Goal: Check status: Check status

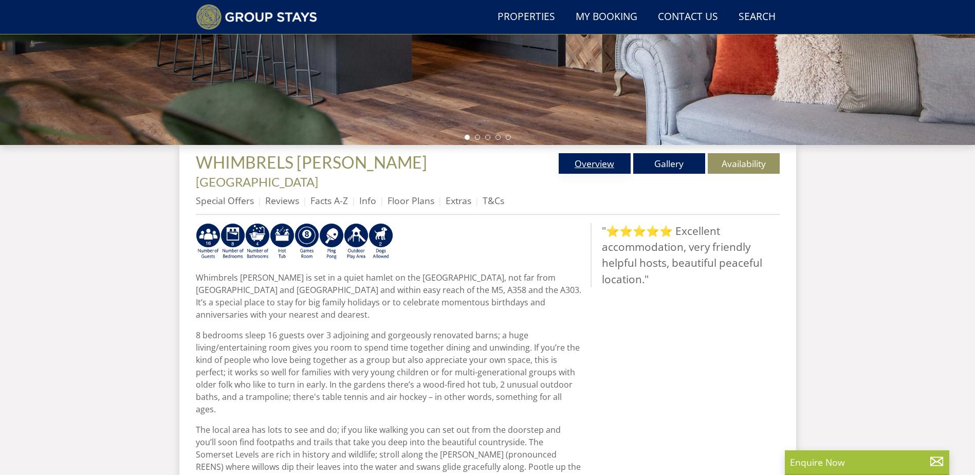
click at [588, 161] on link "Overview" at bounding box center [594, 163] width 72 height 21
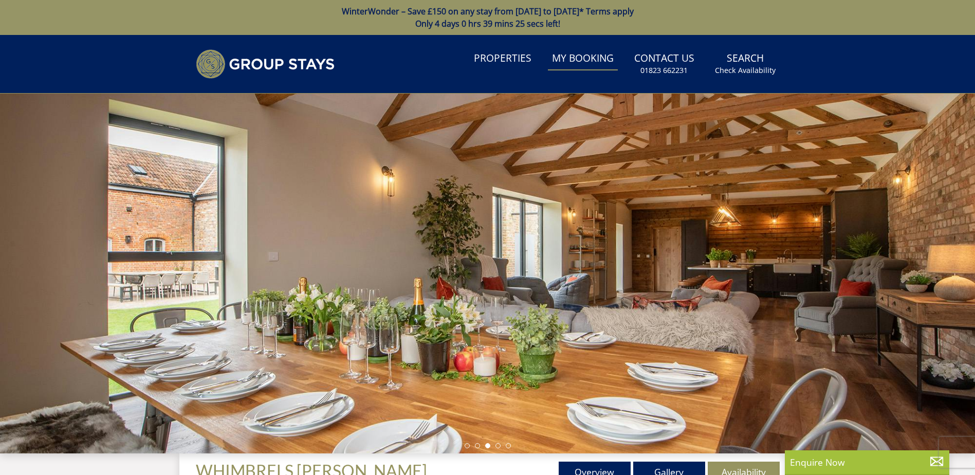
click at [575, 58] on link "My Booking" at bounding box center [583, 58] width 70 height 23
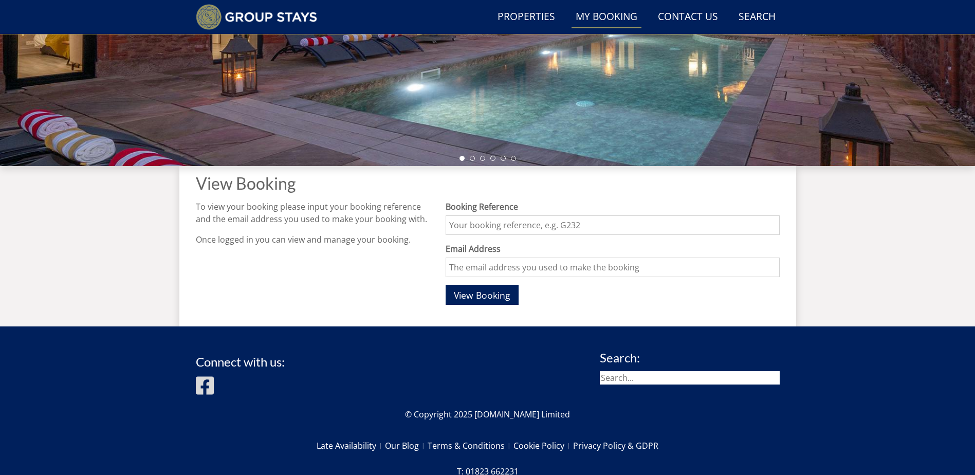
scroll to position [245, 0]
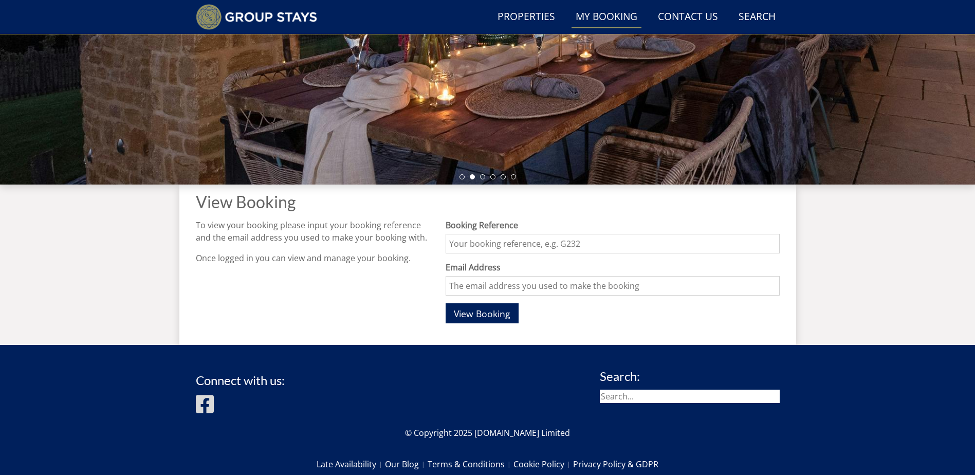
click at [452, 288] on input "Email Address" at bounding box center [611, 286] width 333 height 20
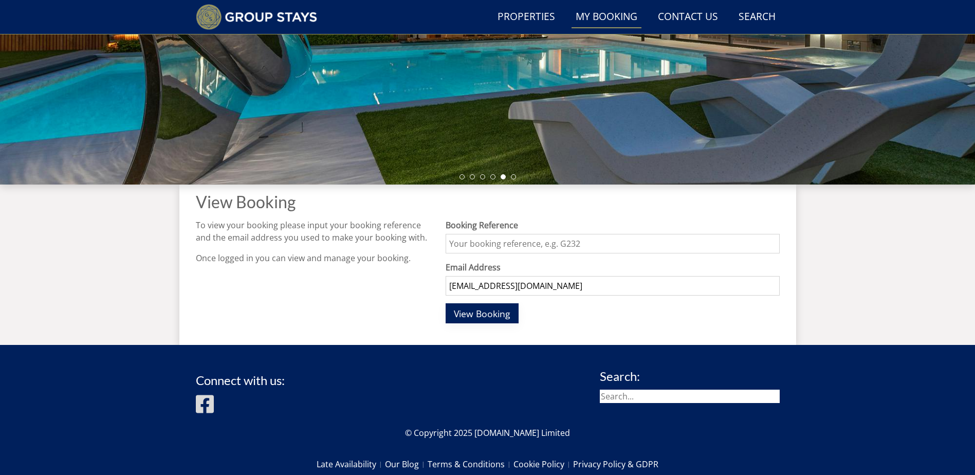
type input "[EMAIL_ADDRESS][DOMAIN_NAME]"
click at [474, 313] on span "View Booking" at bounding box center [482, 313] width 57 height 12
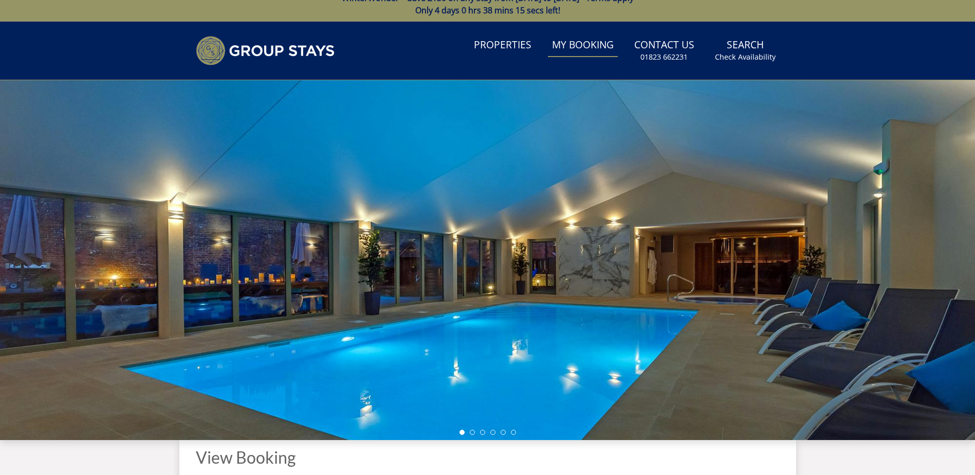
scroll to position [0, 0]
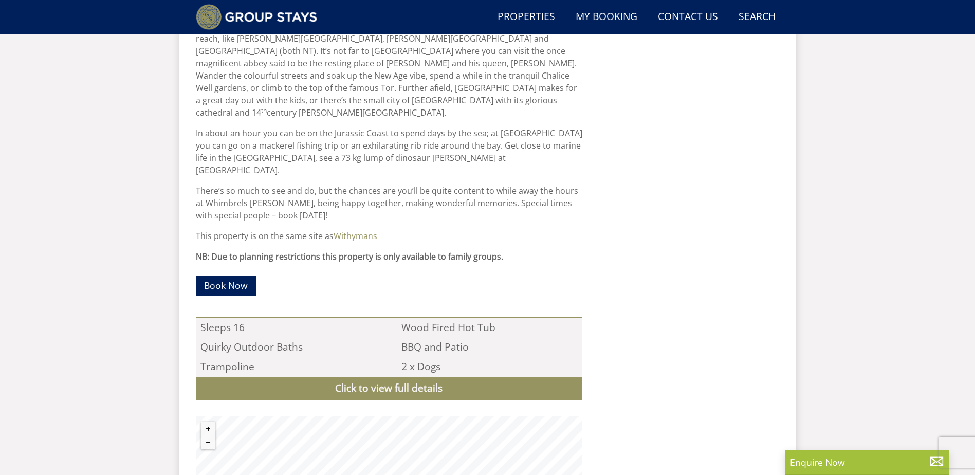
scroll to position [901, 0]
click at [388, 377] on link "Click to view full details" at bounding box center [389, 388] width 386 height 23
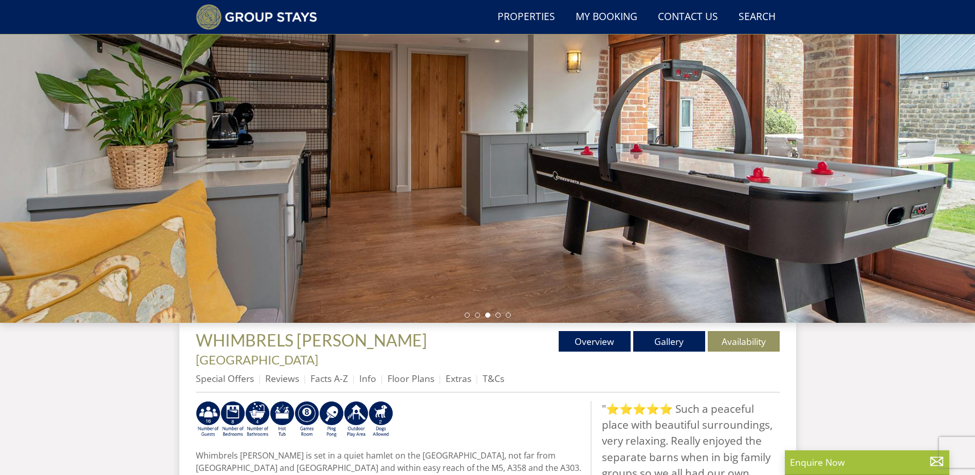
scroll to position [79, 0]
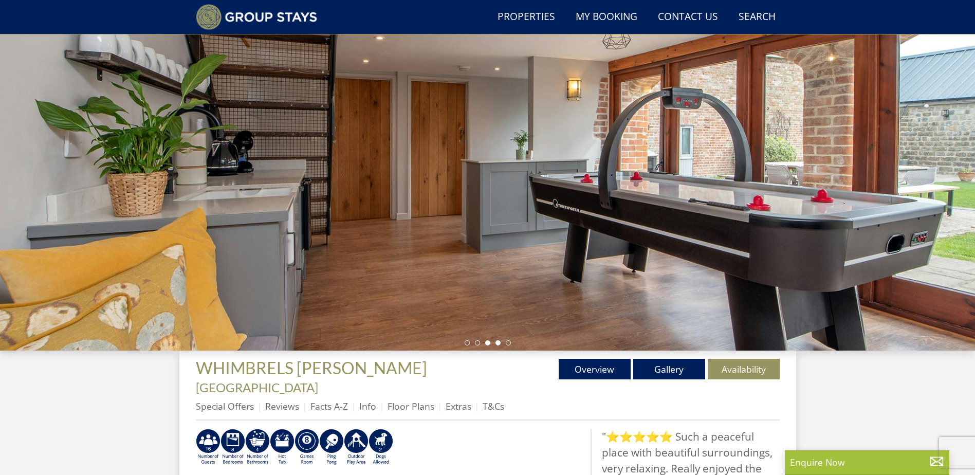
click at [497, 345] on li at bounding box center [497, 342] width 5 height 5
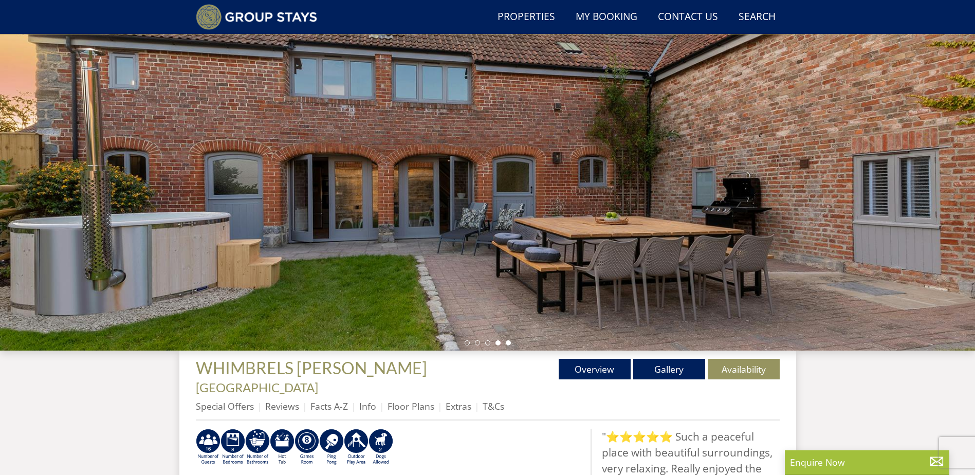
click at [506, 344] on li at bounding box center [508, 342] width 5 height 5
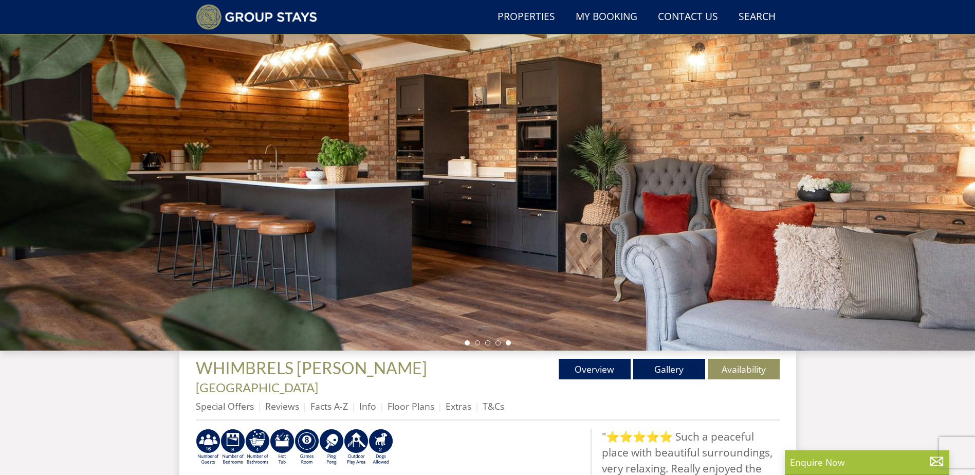
click at [467, 343] on li at bounding box center [466, 342] width 5 height 5
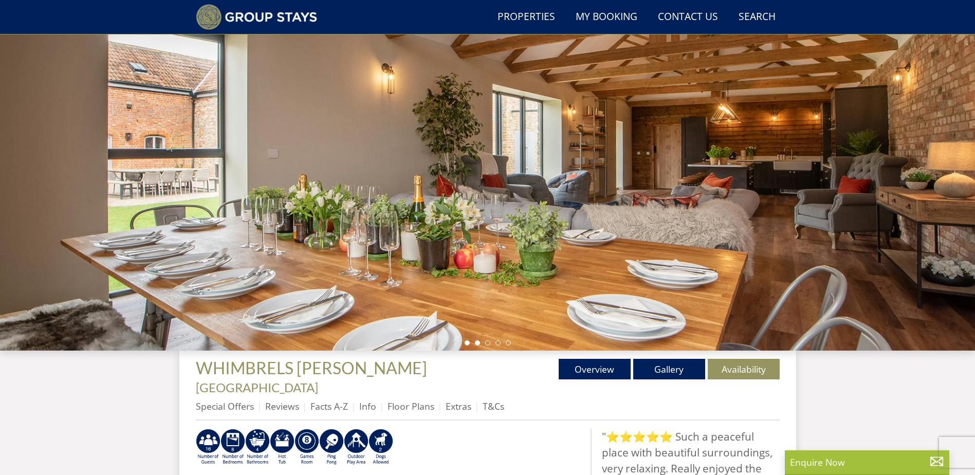
click at [478, 344] on li at bounding box center [477, 342] width 5 height 5
